Goal: Check status

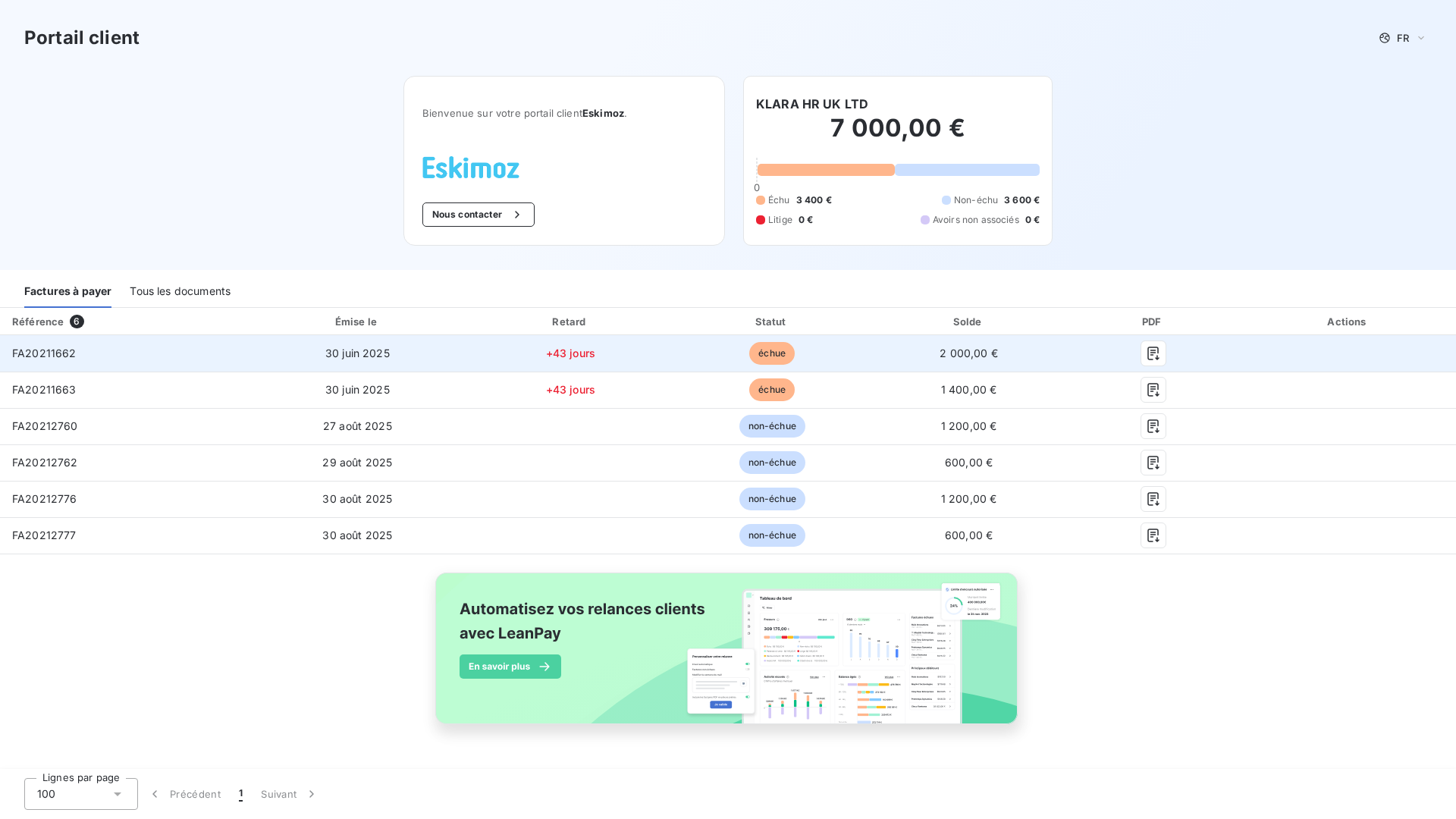
click at [443, 352] on td "30 juin 2025" at bounding box center [357, 353] width 222 height 37
click at [1155, 354] on icon "button" at bounding box center [1154, 353] width 15 height 15
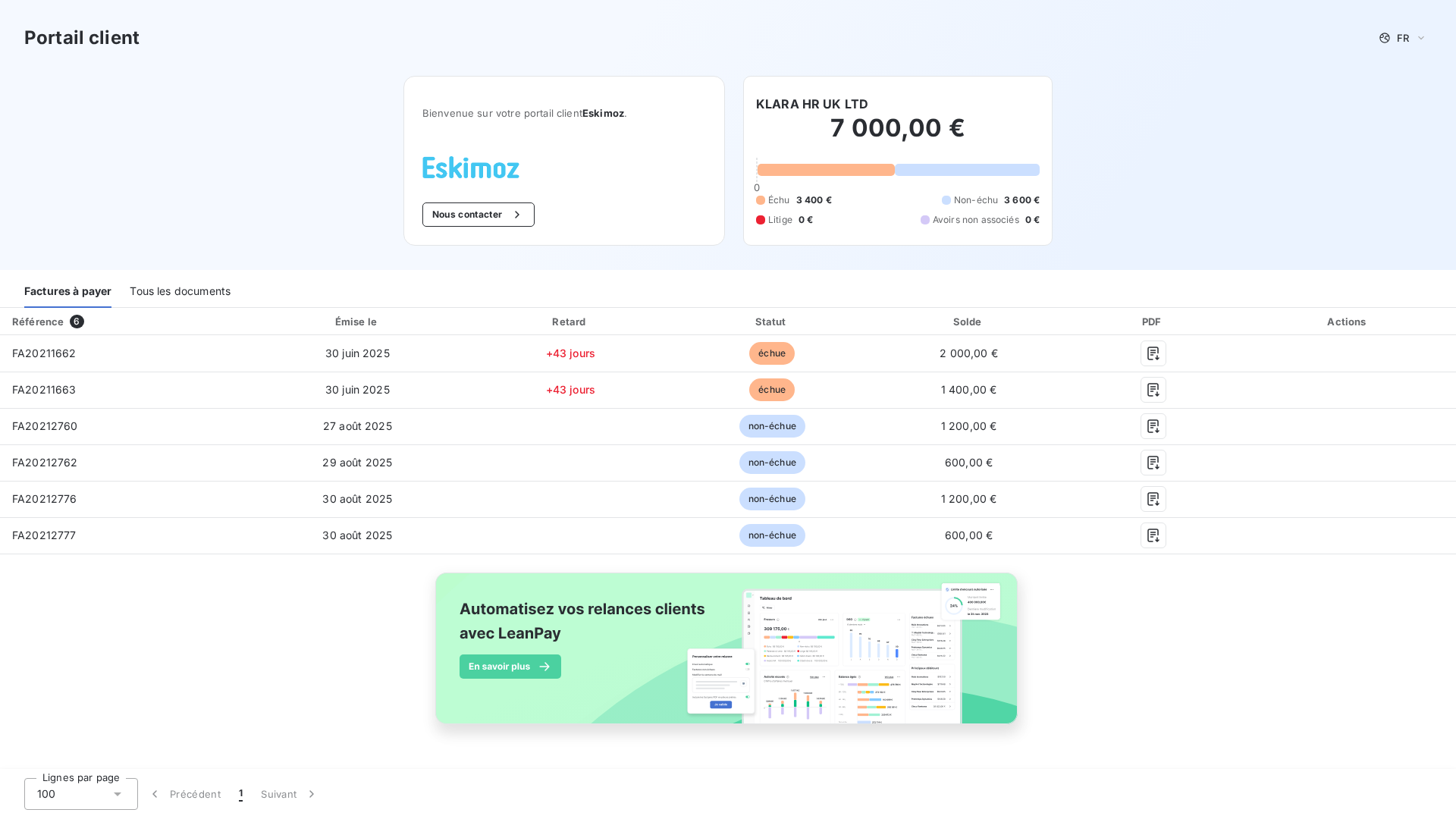
click at [1023, 284] on div "Factures à payer Tous les documents" at bounding box center [728, 291] width 1456 height 32
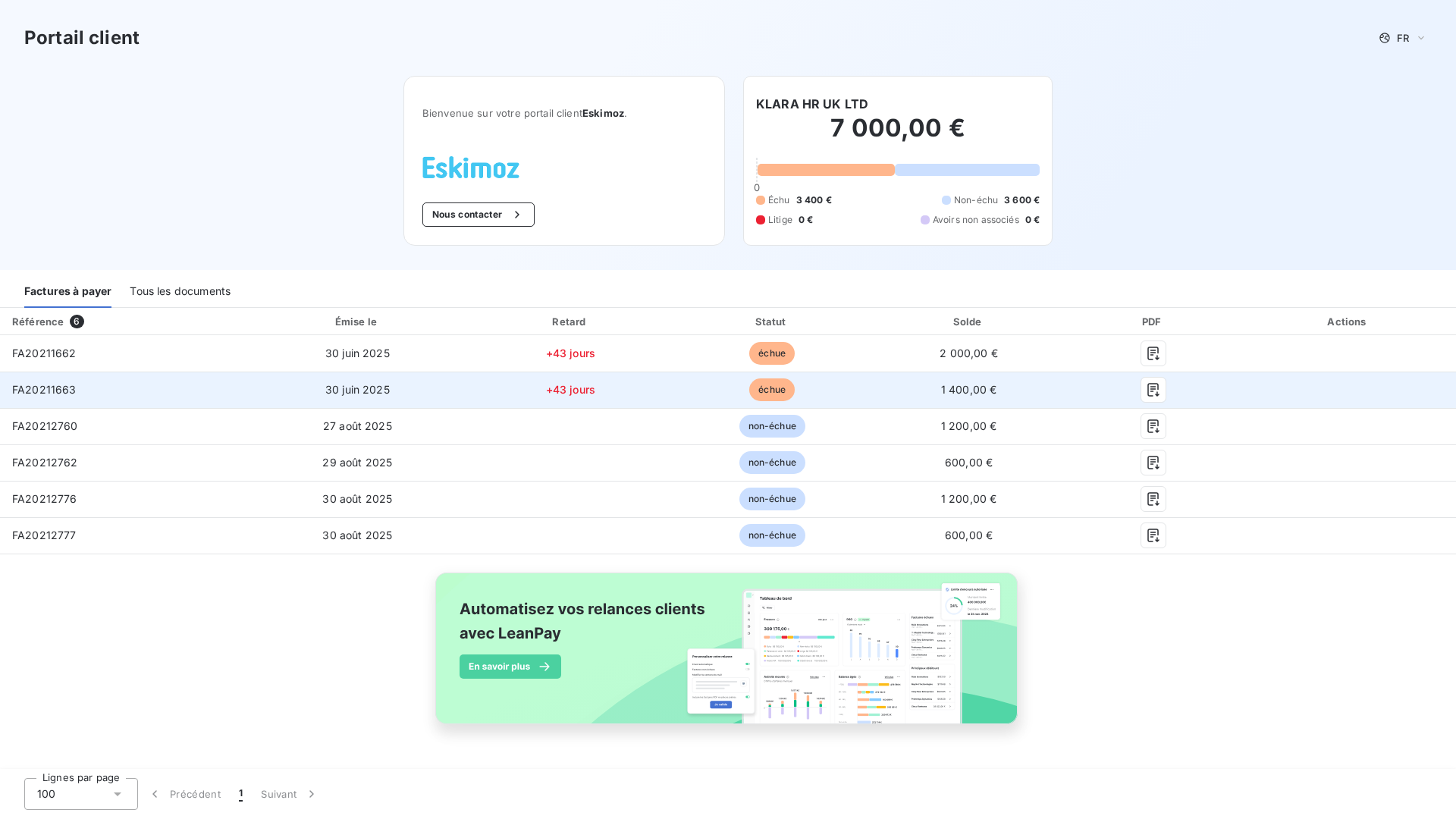
click at [956, 398] on td "1 400,00 €" at bounding box center [969, 389] width 194 height 37
click at [1151, 392] on icon "button" at bounding box center [1153, 390] width 11 height 14
